Goal: Task Accomplishment & Management: Manage account settings

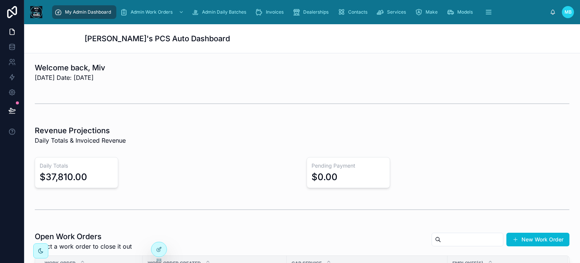
scroll to position [0, 0]
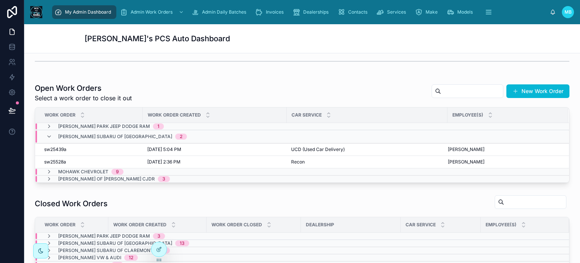
scroll to position [151, 0]
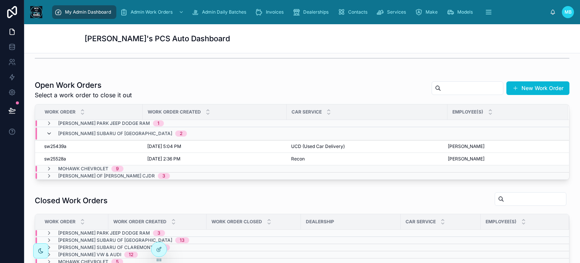
click at [48, 132] on icon at bounding box center [49, 133] width 6 height 6
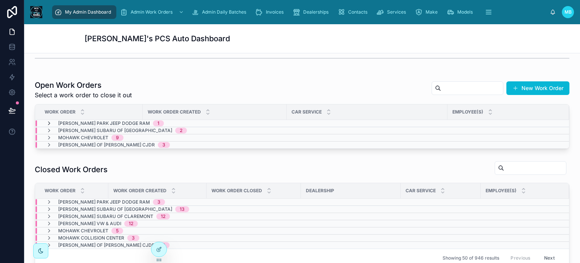
click at [49, 123] on icon at bounding box center [49, 123] width 6 height 6
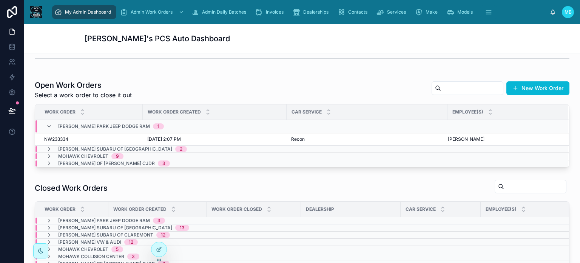
click at [49, 123] on icon at bounding box center [49, 126] width 6 height 6
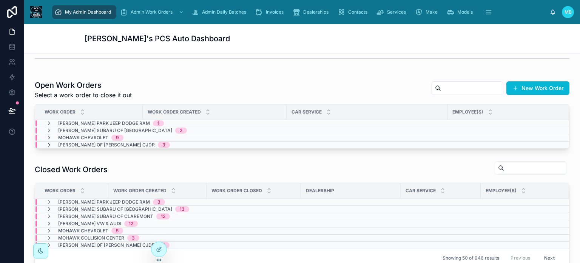
click at [48, 143] on icon at bounding box center [49, 145] width 6 height 6
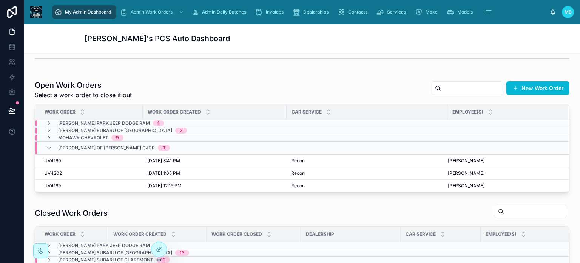
click at [48, 143] on div "Stephens of Bennington CJDR 3" at bounding box center [108, 148] width 124 height 12
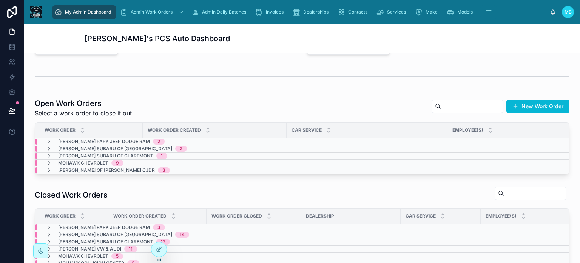
scroll to position [151, 0]
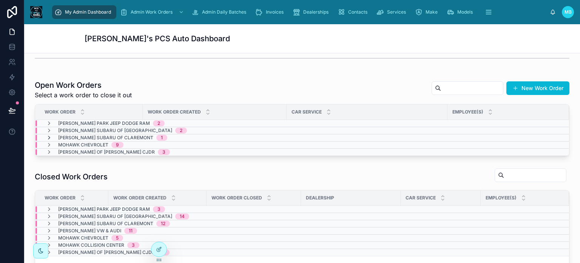
click at [49, 135] on icon at bounding box center [49, 137] width 6 height 6
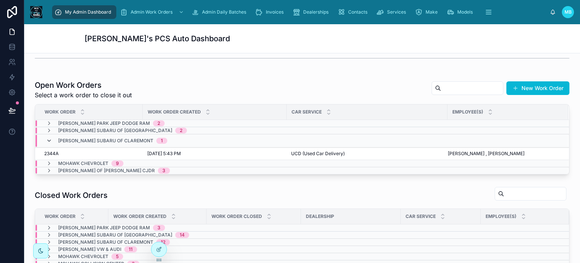
click at [48, 139] on icon at bounding box center [49, 141] width 6 height 6
